Goal: Transaction & Acquisition: Download file/media

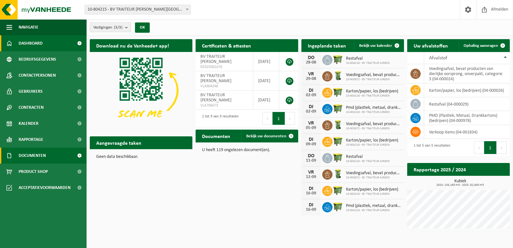
click at [28, 154] on span "Documenten" at bounding box center [32, 155] width 27 height 16
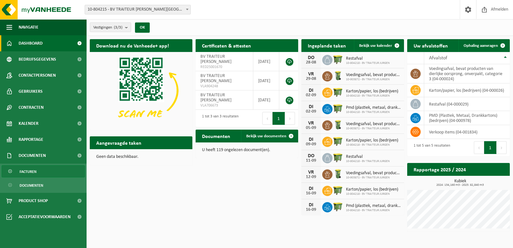
click at [28, 171] on span "Facturen" at bounding box center [28, 171] width 17 height 12
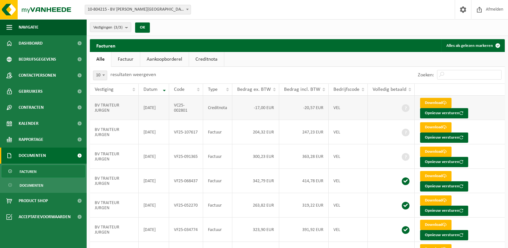
click at [431, 99] on link "Download" at bounding box center [435, 103] width 31 height 10
click at [428, 125] on link "Download" at bounding box center [435, 127] width 31 height 10
